Goal: Task Accomplishment & Management: Use online tool/utility

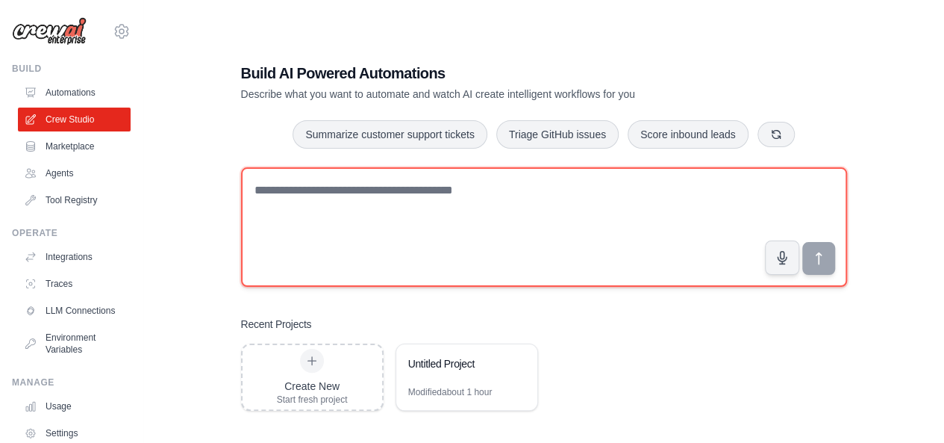
click at [324, 200] on textarea at bounding box center [544, 226] width 606 height 119
paste textarea "**********"
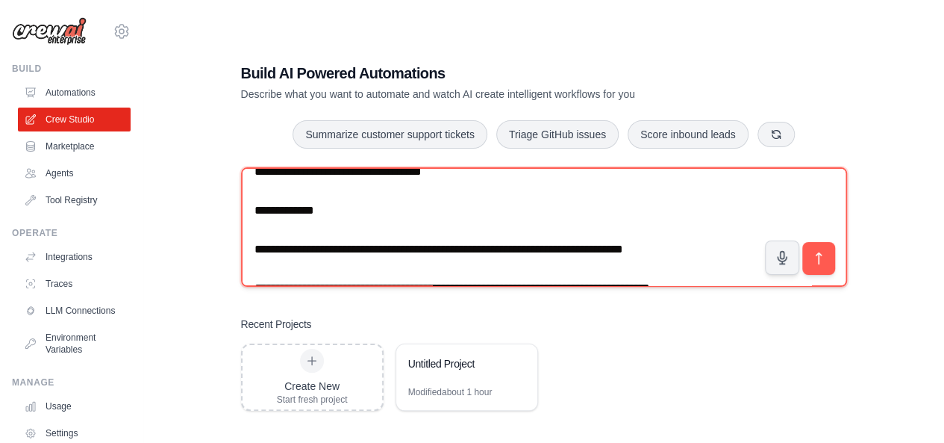
scroll to position [606, 0]
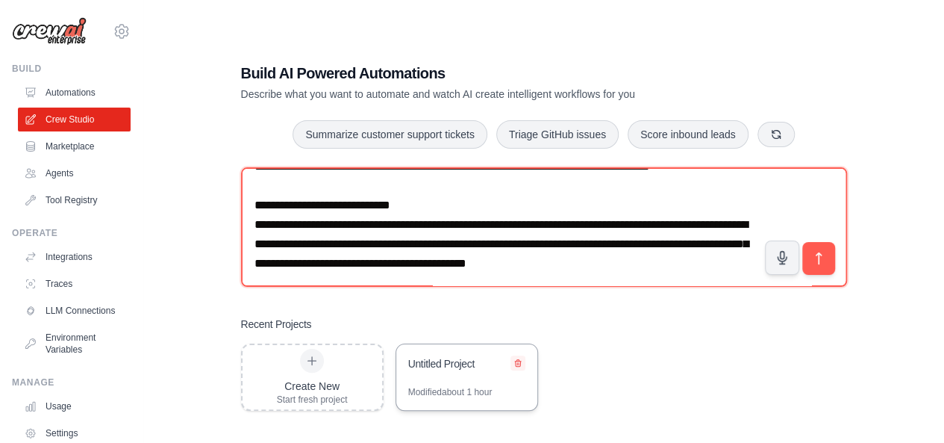
type textarea "**********"
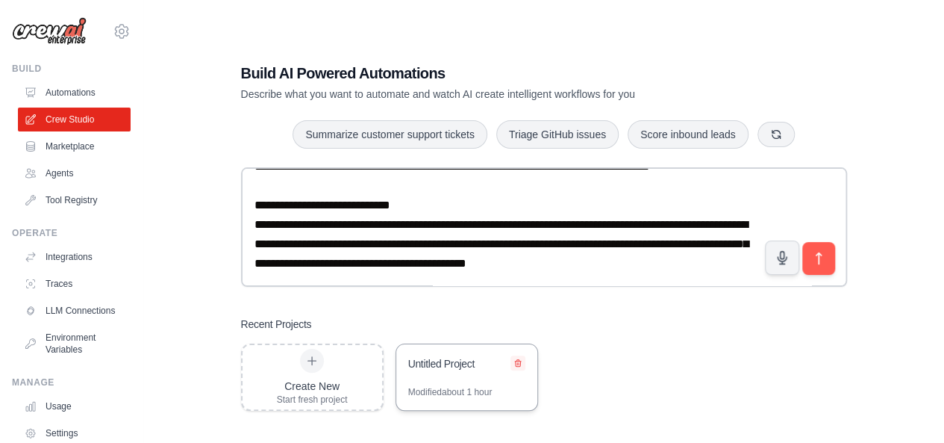
click at [515, 361] on icon at bounding box center [518, 362] width 6 height 7
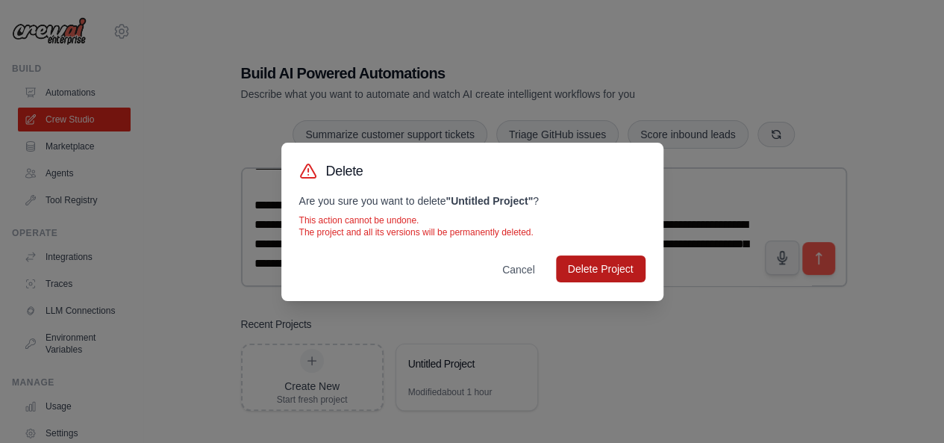
click at [593, 266] on button "Delete Project" at bounding box center [601, 268] width 90 height 27
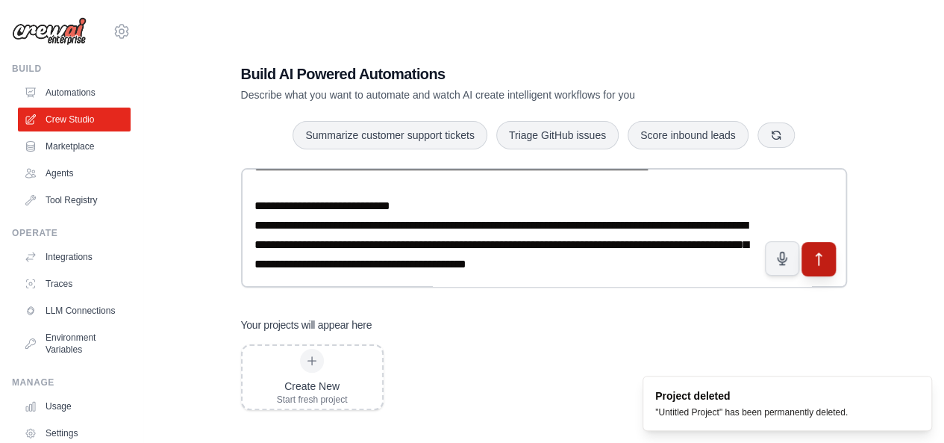
click at [828, 259] on button "submit" at bounding box center [818, 258] width 34 height 34
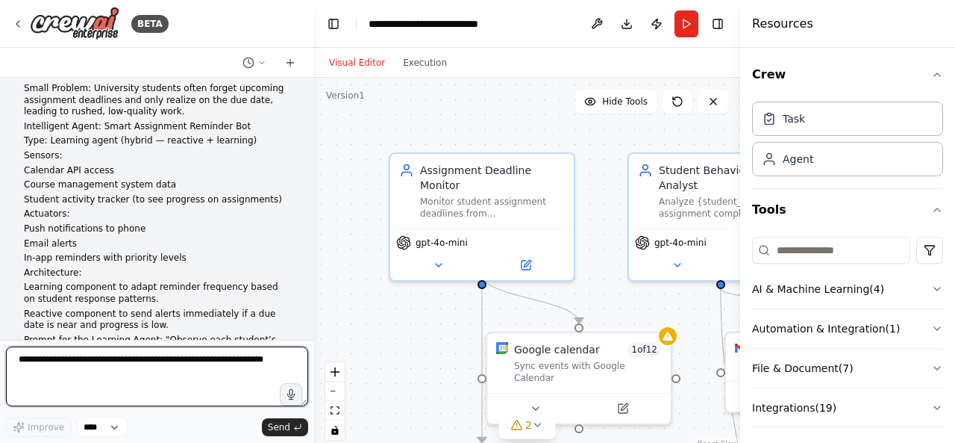
scroll to position [7, 0]
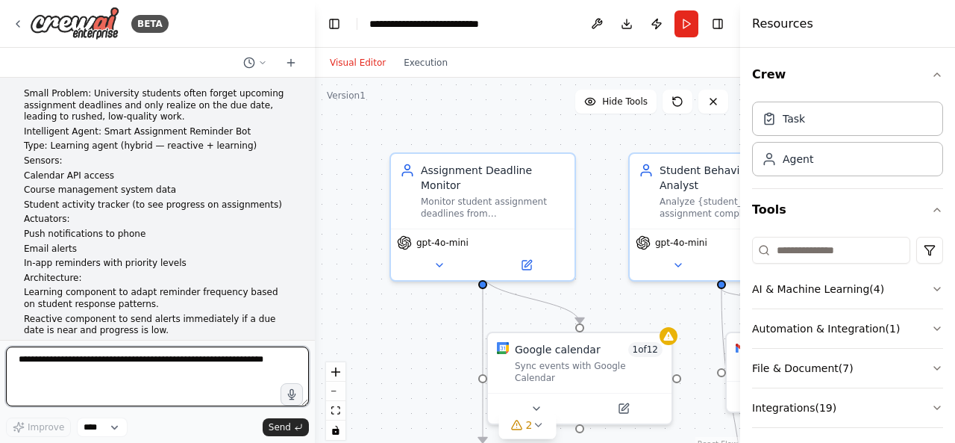
drag, startPoint x: 309, startPoint y: 105, endPoint x: 315, endPoint y: 99, distance: 8.4
click at [315, 99] on div "BETA Small Problem: University students often forget upcoming assignment deadli…" at bounding box center [477, 221] width 955 height 443
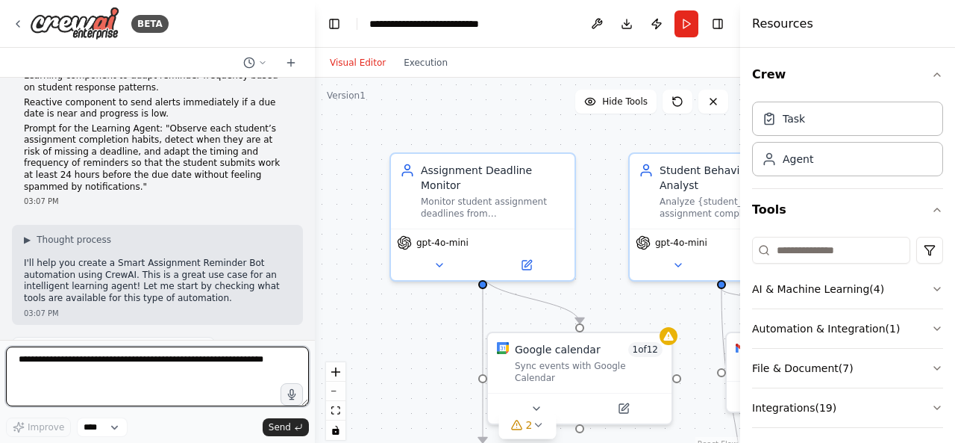
scroll to position [254, 0]
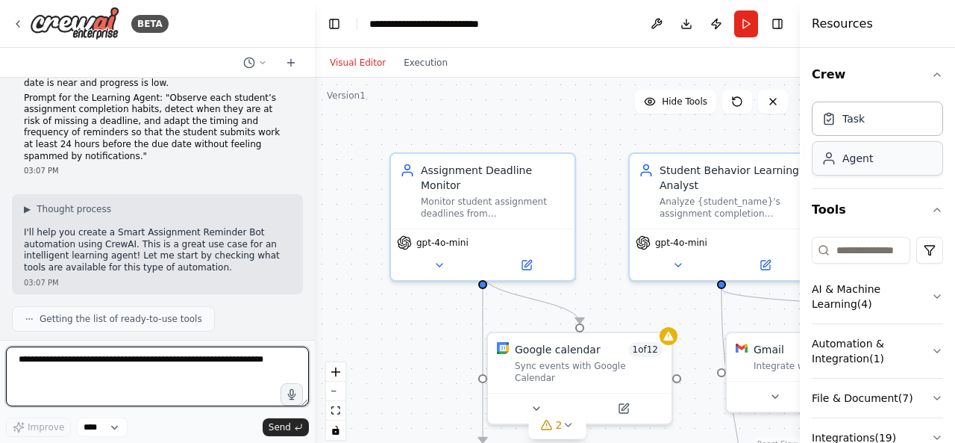
drag, startPoint x: 743, startPoint y: 136, endPoint x: 872, endPoint y: 144, distance: 129.4
click at [872, 144] on div "Resources Crew Task Agent Tools AI & Machine Learning ( 4 ) Automation & Integr…" at bounding box center [877, 221] width 155 height 443
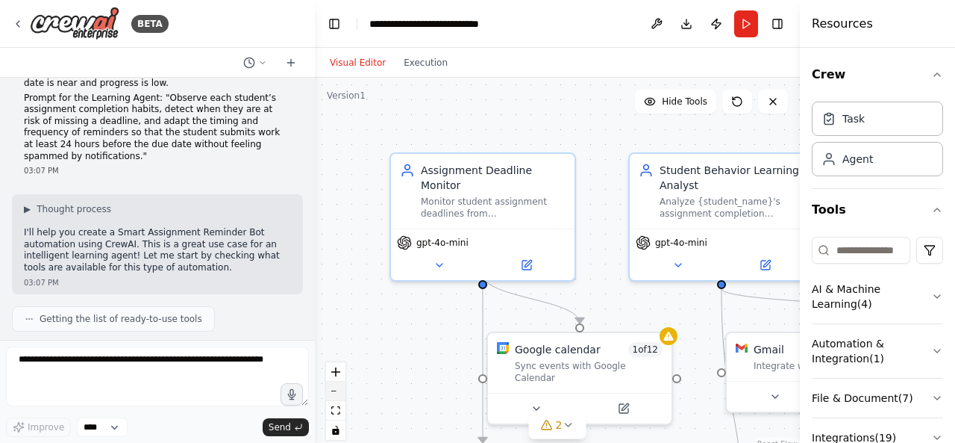
click at [336, 389] on button "zoom out" at bounding box center [335, 390] width 19 height 19
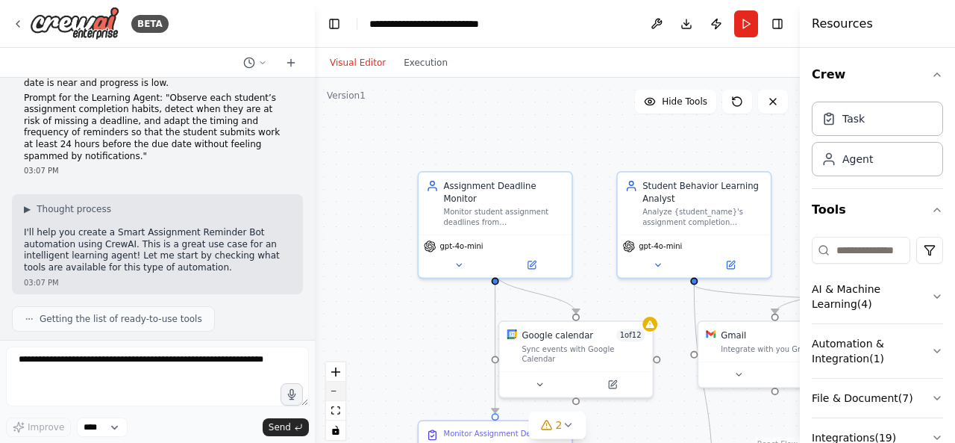
click at [336, 389] on button "zoom out" at bounding box center [335, 390] width 19 height 19
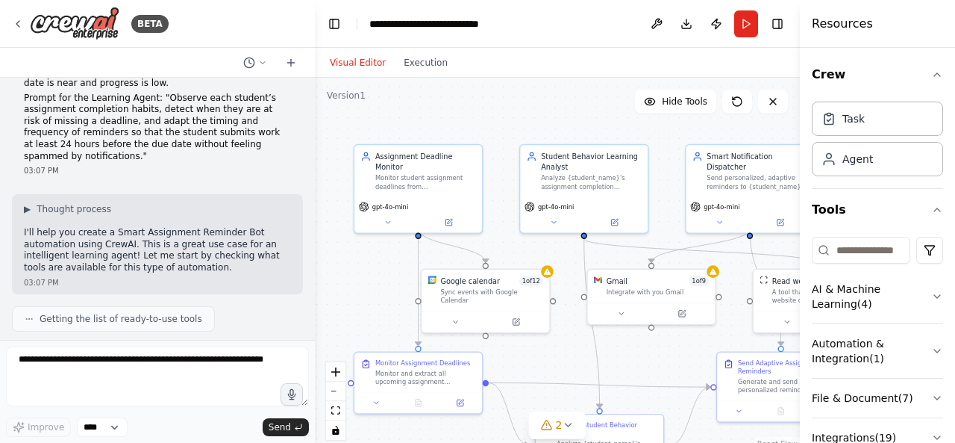
drag, startPoint x: 438, startPoint y: 325, endPoint x: 351, endPoint y: 282, distance: 97.1
click at [351, 282] on div ".deletable-edge-delete-btn { width: 20px; height: 20px; border: 0px solid #ffff…" at bounding box center [557, 264] width 485 height 373
drag, startPoint x: 421, startPoint y: 326, endPoint x: 334, endPoint y: 268, distance: 104.3
click at [334, 268] on div ".deletable-edge-delete-btn { width: 20px; height: 20px; border: 0px solid #ffff…" at bounding box center [557, 264] width 485 height 373
click at [336, 395] on button "zoom out" at bounding box center [335, 390] width 19 height 19
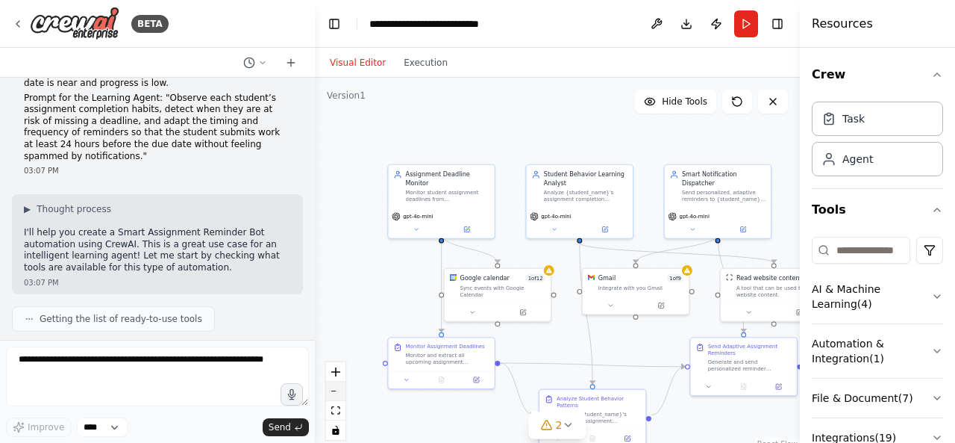
click at [334, 393] on button "zoom out" at bounding box center [335, 390] width 19 height 19
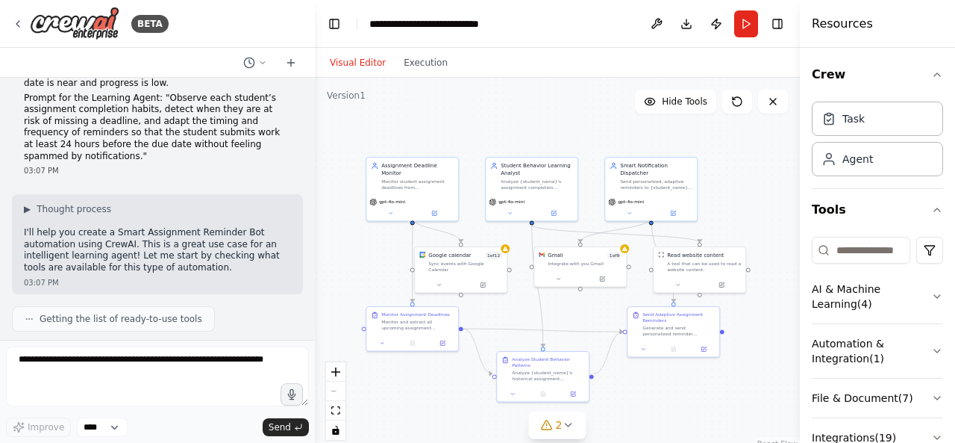
drag, startPoint x: 403, startPoint y: 277, endPoint x: 358, endPoint y: 256, distance: 49.4
click at [358, 256] on div ".deletable-edge-delete-btn { width: 20px; height: 20px; border: 0px solid #ffff…" at bounding box center [557, 264] width 485 height 373
click at [334, 371] on icon "zoom in" at bounding box center [335, 371] width 9 height 9
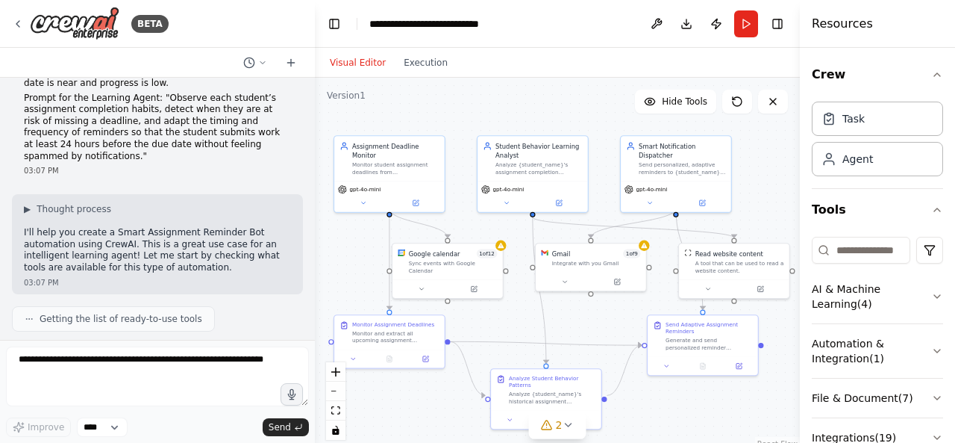
click at [354, 273] on div ".deletable-edge-delete-btn { width: 20px; height: 20px; border: 0px solid #ffff…" at bounding box center [557, 264] width 485 height 373
click at [687, 22] on button "Download" at bounding box center [687, 23] width 24 height 27
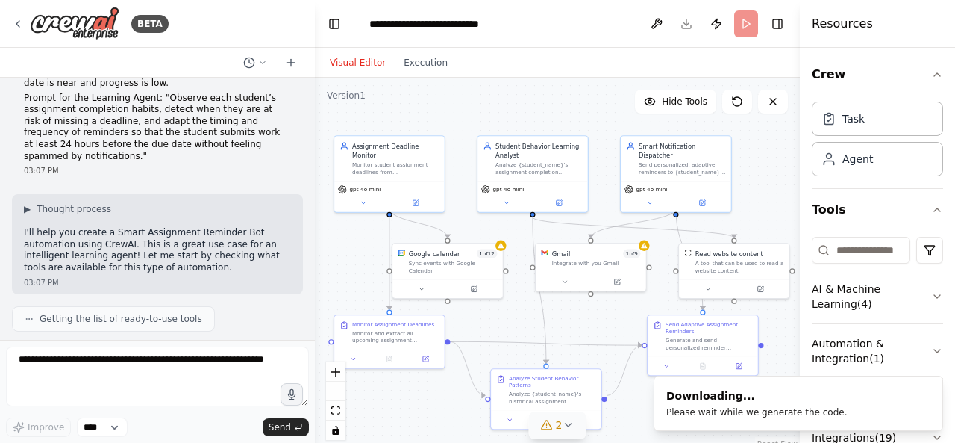
click at [569, 428] on icon at bounding box center [568, 425] width 12 height 12
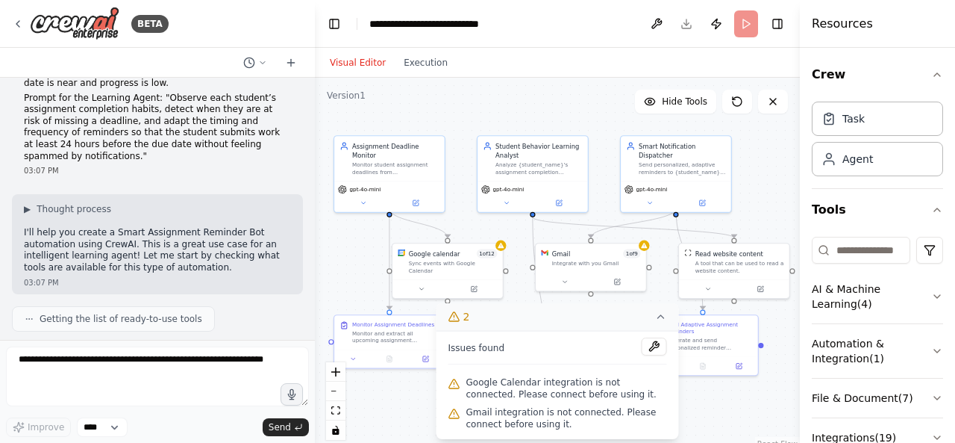
click at [661, 316] on icon at bounding box center [661, 316] width 12 height 12
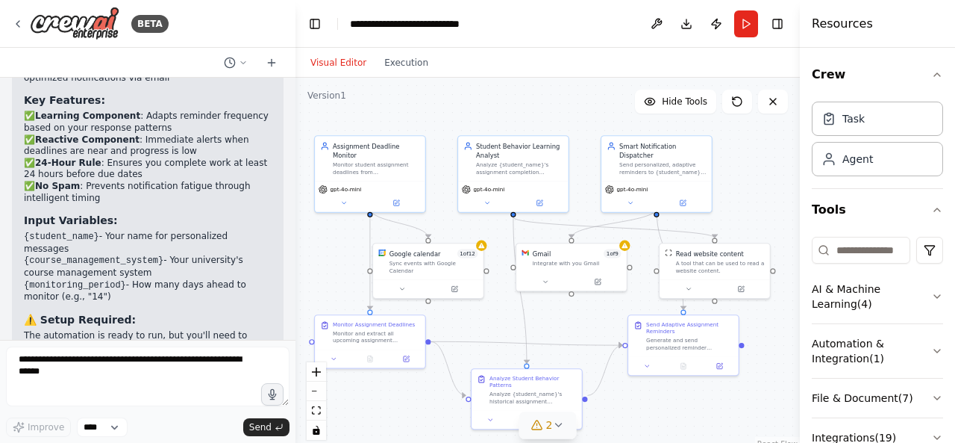
scroll to position [2236, 0]
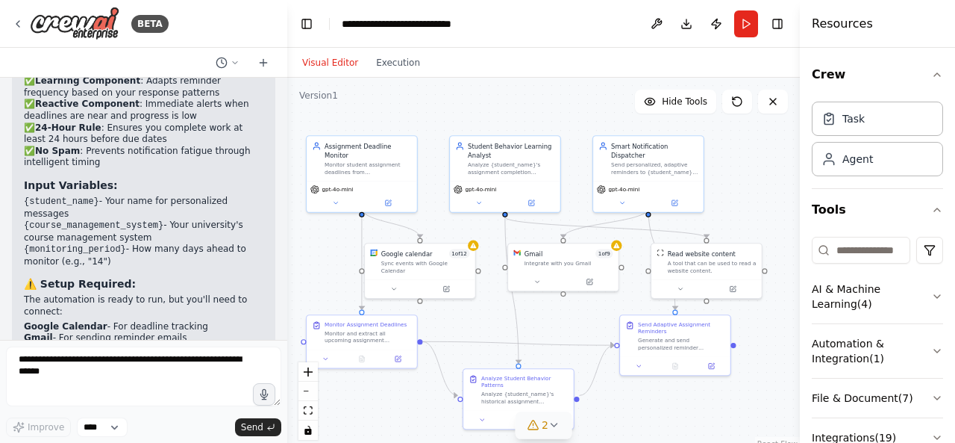
drag, startPoint x: 312, startPoint y: 121, endPoint x: 287, endPoint y: 121, distance: 24.6
click at [287, 121] on div "BETA Small Problem: University students often forget upcoming assignment deadli…" at bounding box center [477, 221] width 955 height 443
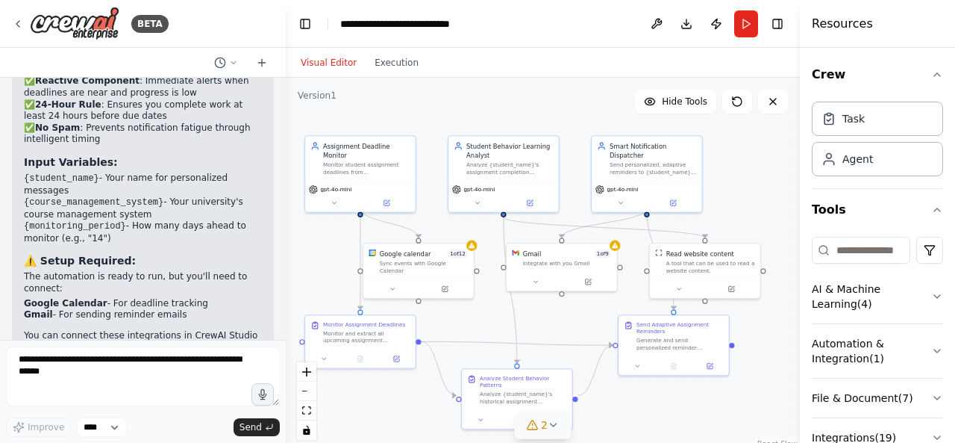
drag, startPoint x: 286, startPoint y: 314, endPoint x: 286, endPoint y: 293, distance: 20.9
click at [286, 293] on div "BETA Small Problem: University students often forget upcoming assignment deadli…" at bounding box center [477, 221] width 955 height 443
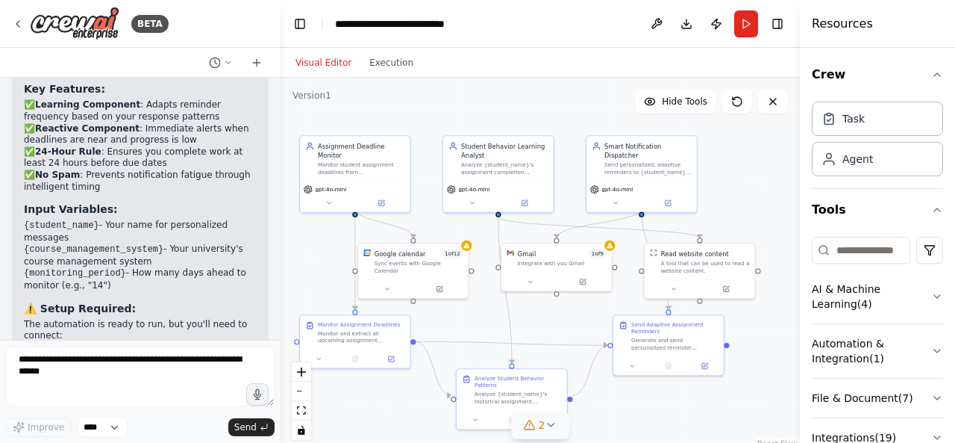
drag, startPoint x: 280, startPoint y: 316, endPoint x: 281, endPoint y: 306, distance: 9.7
click at [281, 305] on div "BETA Small Problem: University students often forget upcoming assignment deadli…" at bounding box center [477, 221] width 955 height 443
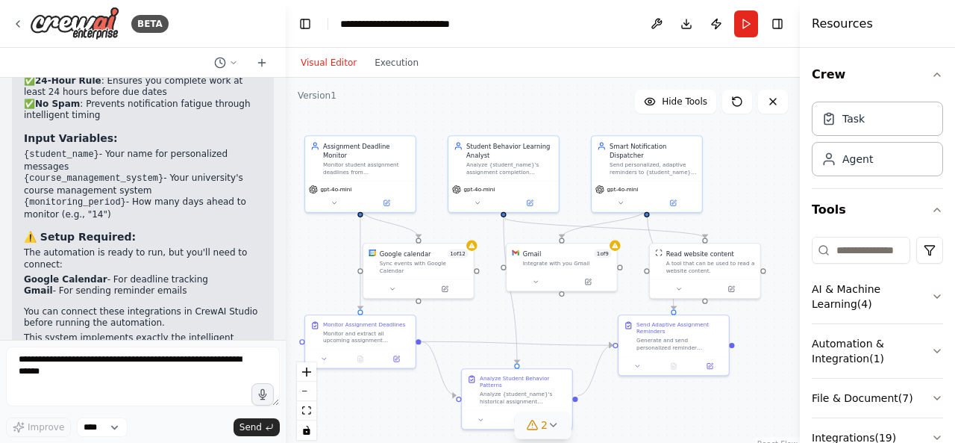
drag, startPoint x: 275, startPoint y: 315, endPoint x: 287, endPoint y: 310, distance: 13.5
click at [287, 310] on div "BETA Small Problem: University students often forget upcoming assignment deadli…" at bounding box center [477, 221] width 955 height 443
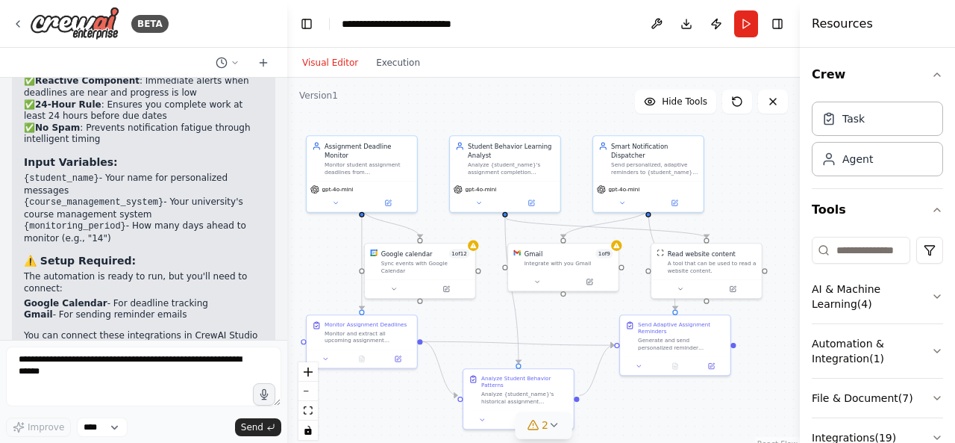
click at [282, 294] on div at bounding box center [284, 221] width 6 height 443
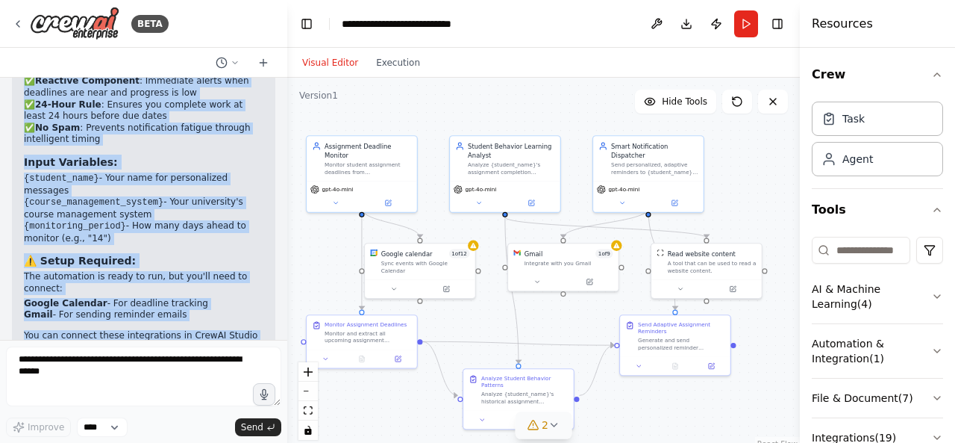
drag, startPoint x: 23, startPoint y: 226, endPoint x: 224, endPoint y: 302, distance: 214.7
click at [224, 302] on div "Perfect! I've successfully created your Smart Assignment Reminder Bot automatio…" at bounding box center [143, 81] width 263 height 707
copy div "🎯 Automation Overview Your intelligent learning agent system includes three spe…"
